Goal: Browse casually

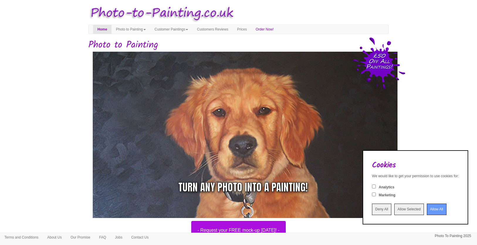
scroll to position [1, 0]
click at [404, 211] on input "Allow Selected" at bounding box center [410, 209] width 30 height 11
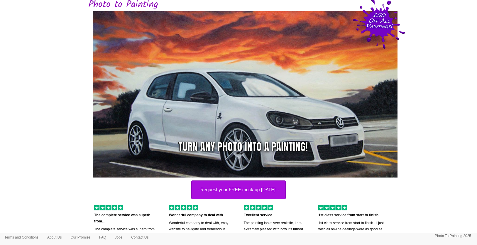
scroll to position [13, 0]
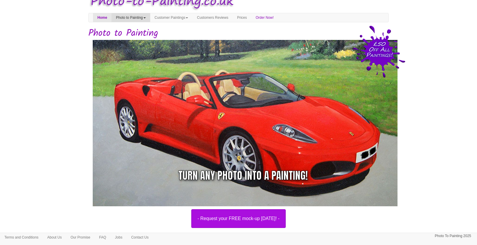
click at [143, 20] on link "Photo to Painting" at bounding box center [131, 17] width 38 height 9
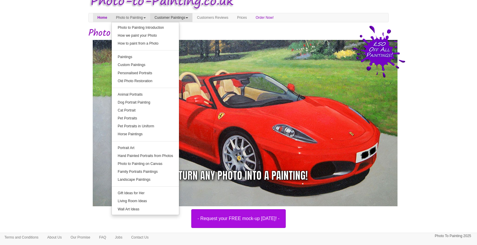
click at [180, 18] on link "Customer Paintings" at bounding box center [171, 17] width 43 height 9
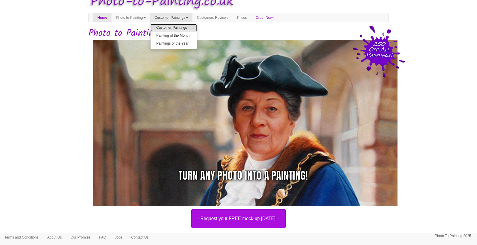
click at [183, 29] on link "Customer Paintings" at bounding box center [174, 28] width 46 height 8
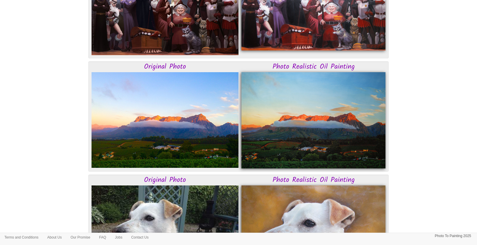
scroll to position [1518, 0]
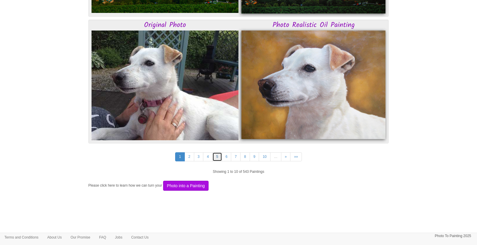
click at [217, 157] on link "5" at bounding box center [218, 156] width 10 height 9
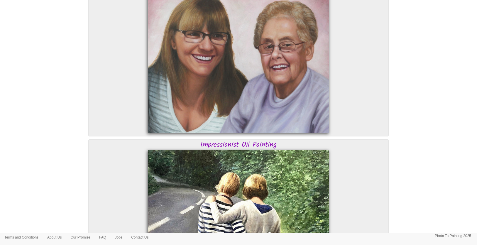
scroll to position [2039, 0]
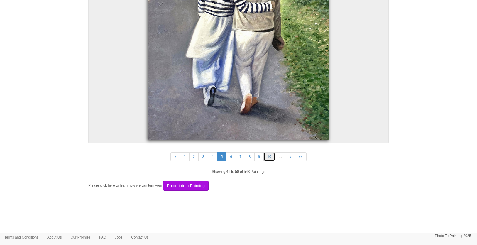
click at [268, 158] on link "10" at bounding box center [269, 156] width 11 height 9
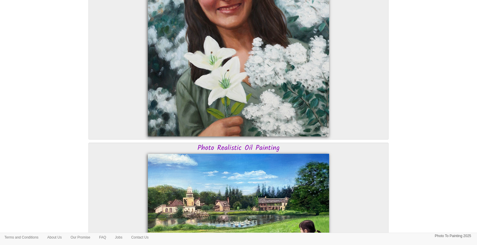
scroll to position [1761, 0]
